Goal: Navigation & Orientation: Find specific page/section

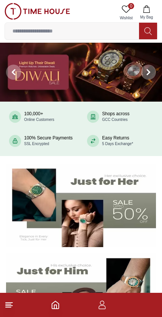
click at [7, 300] on icon at bounding box center [9, 304] width 9 height 9
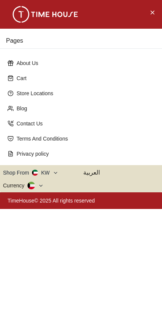
click at [50, 156] on p "Privacy policy" at bounding box center [84, 154] width 135 height 8
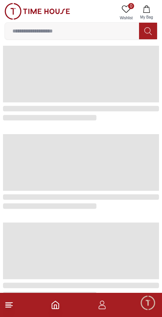
scroll to position [4, 0]
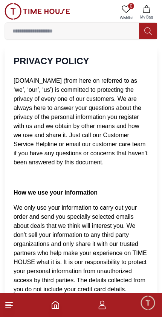
click at [13, 304] on icon at bounding box center [9, 304] width 9 height 9
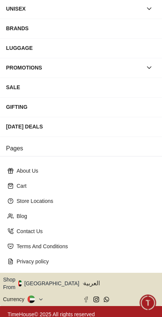
scroll to position [88, 0]
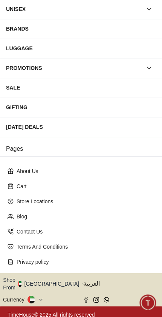
click at [53, 281] on button "Shop From [GEOGRAPHIC_DATA]" at bounding box center [44, 283] width 82 height 15
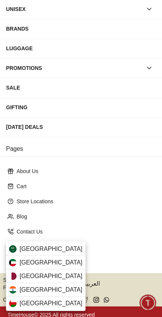
click at [46, 263] on div "[GEOGRAPHIC_DATA]" at bounding box center [46, 262] width 80 height 14
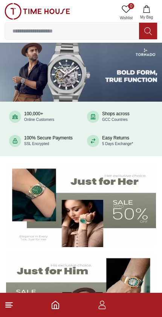
click at [7, 305] on line at bounding box center [9, 305] width 7 height 0
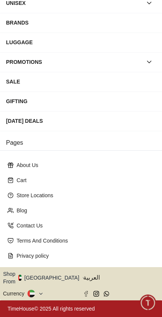
scroll to position [115, 0]
